Goal: Information Seeking & Learning: Learn about a topic

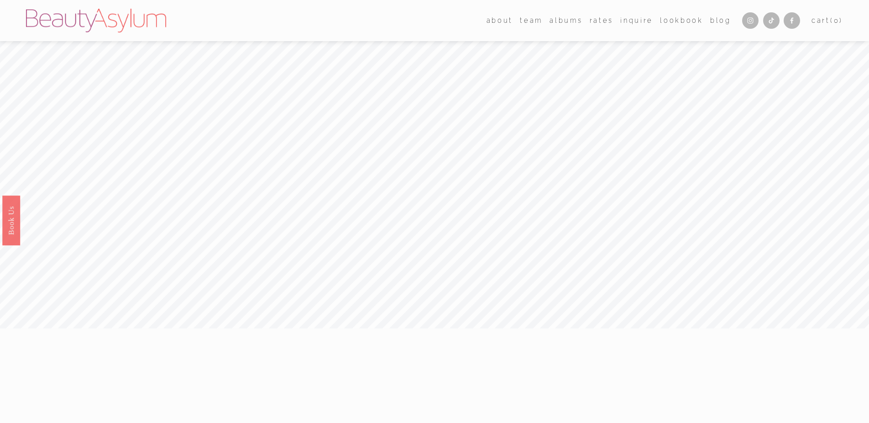
click at [602, 20] on link "Rates" at bounding box center [602, 20] width 24 height 13
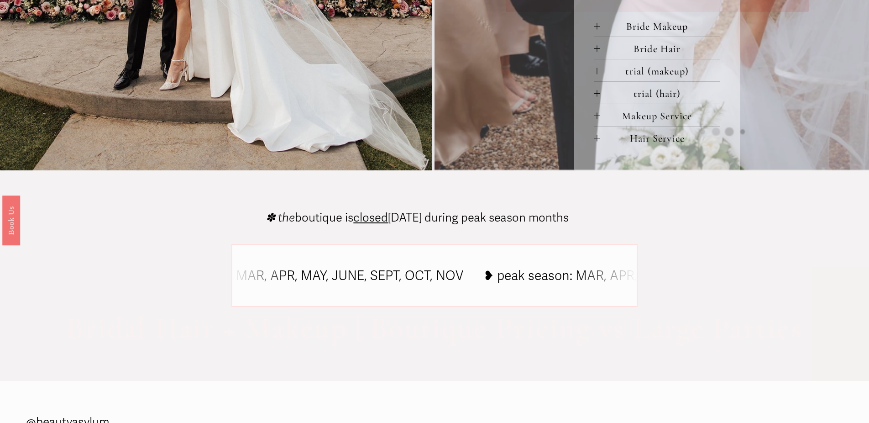
scroll to position [547, 0]
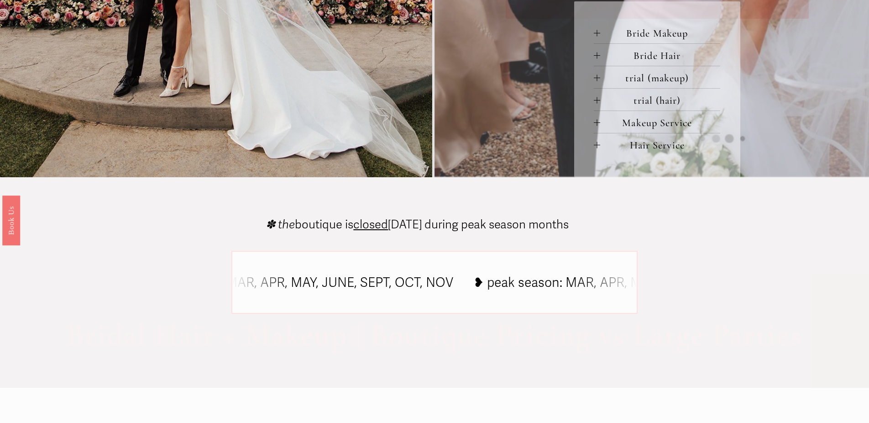
click at [634, 33] on span "Bride Makeup" at bounding box center [660, 33] width 120 height 12
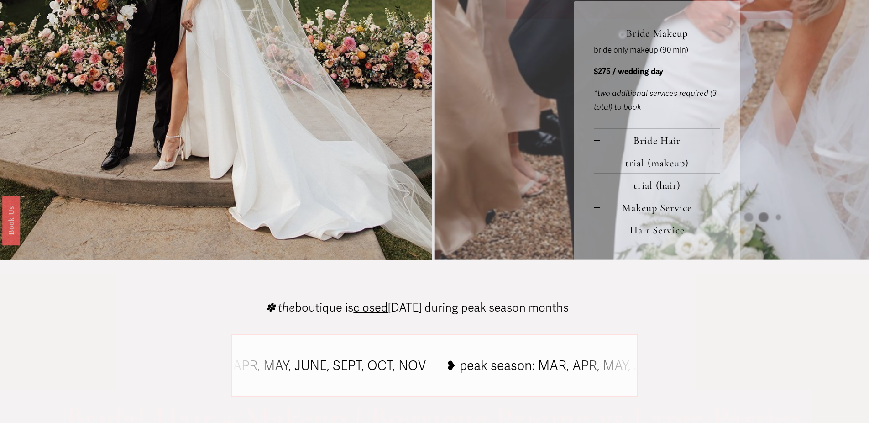
click at [614, 138] on span "Bride Hair" at bounding box center [660, 140] width 120 height 12
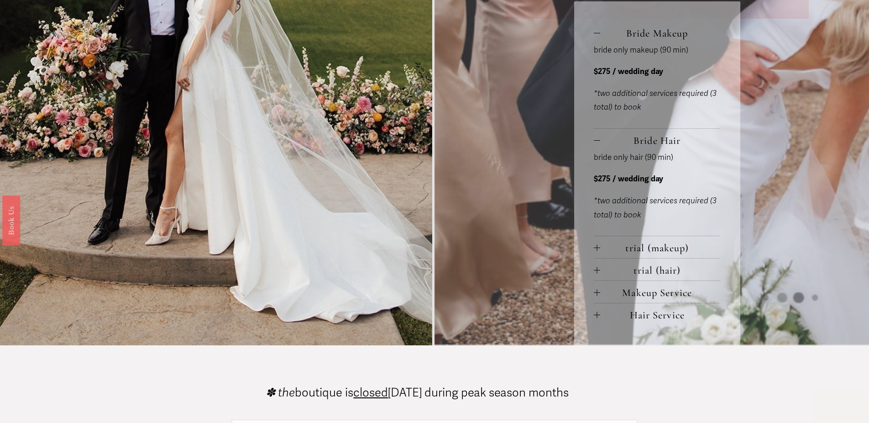
click at [598, 250] on div at bounding box center [597, 248] width 6 height 6
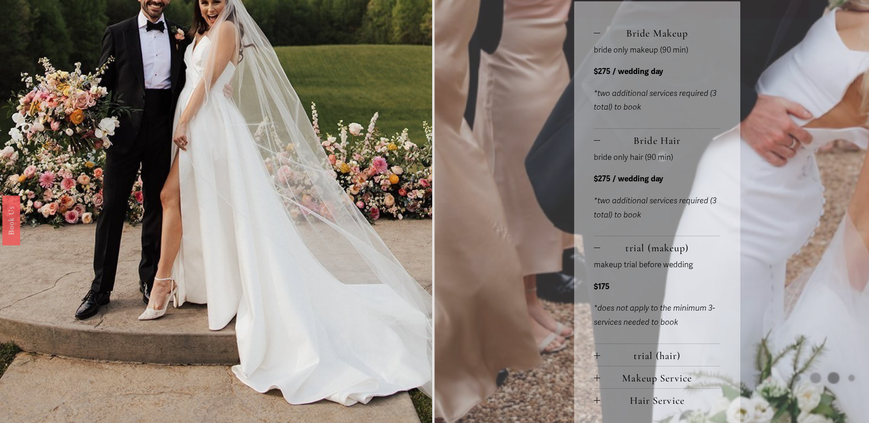
click at [598, 250] on div at bounding box center [597, 248] width 6 height 6
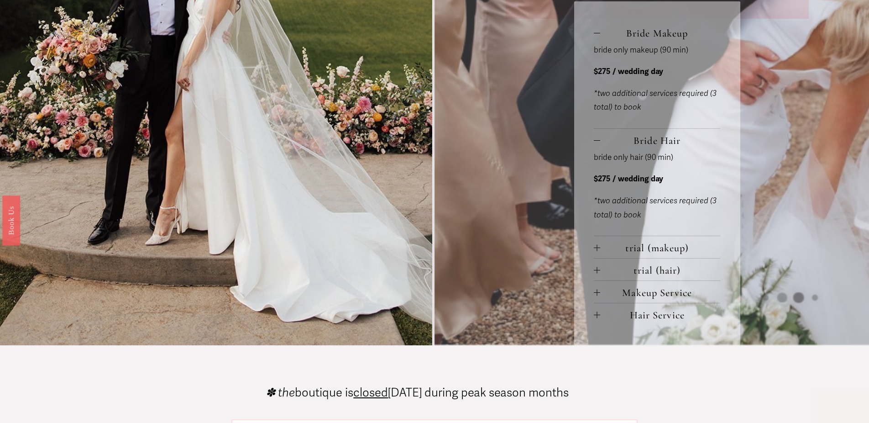
click at [603, 270] on span "trial (hair)" at bounding box center [660, 270] width 120 height 12
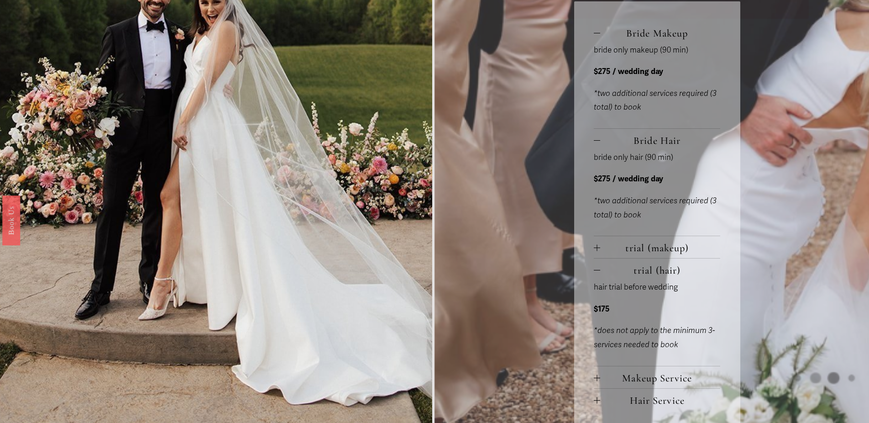
click at [603, 270] on span "trial (hair)" at bounding box center [660, 270] width 120 height 12
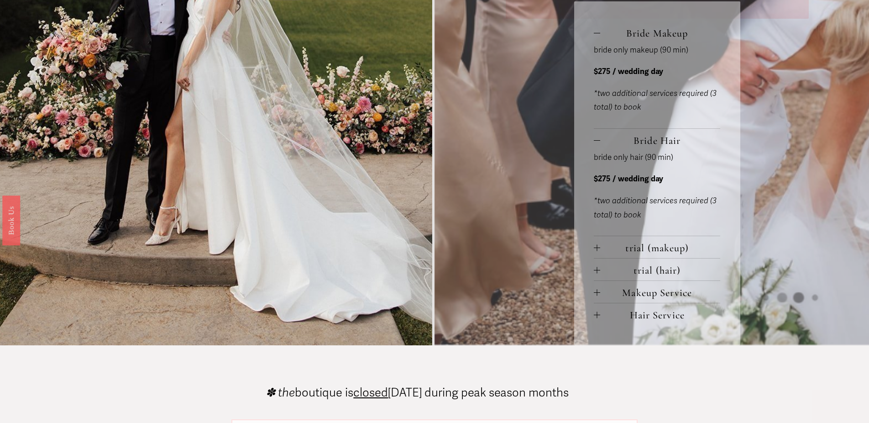
click at [605, 295] on span "Makeup Service" at bounding box center [660, 292] width 120 height 12
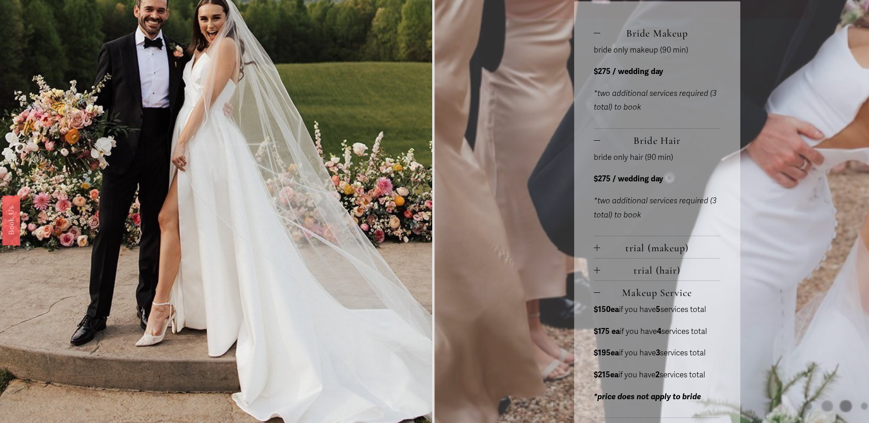
click at [605, 295] on span "Makeup Service" at bounding box center [660, 292] width 120 height 12
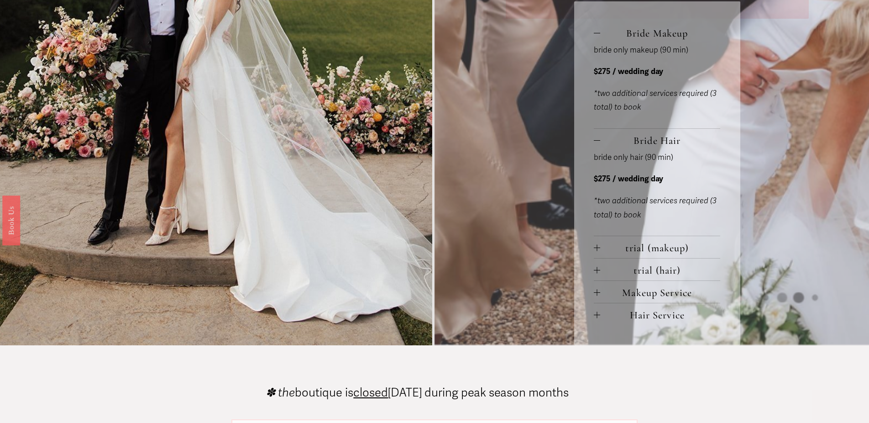
click at [608, 141] on span "Bride Hair" at bounding box center [660, 140] width 120 height 12
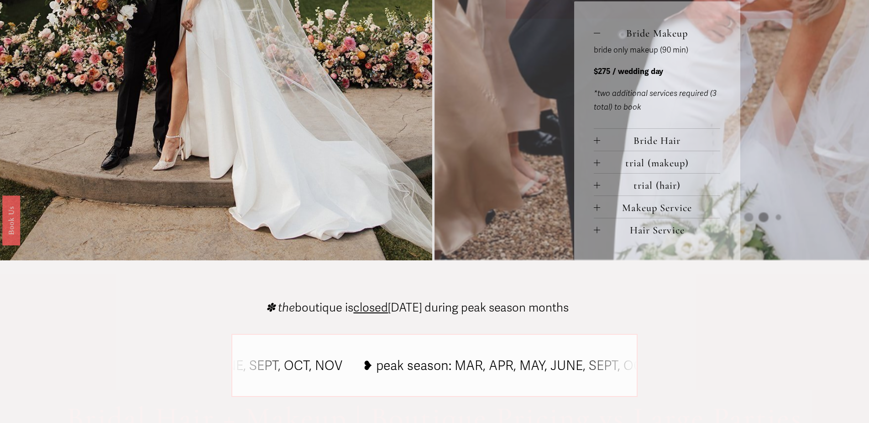
click at [609, 36] on span "Bride Makeup" at bounding box center [660, 33] width 120 height 12
